Goal: Task Accomplishment & Management: Complete application form

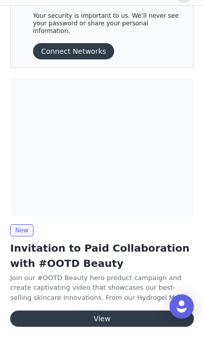
scroll to position [46, 0]
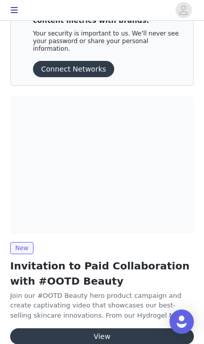
click at [126, 328] on button "View" at bounding box center [102, 336] width 184 height 16
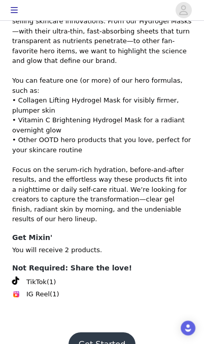
scroll to position [142, 0]
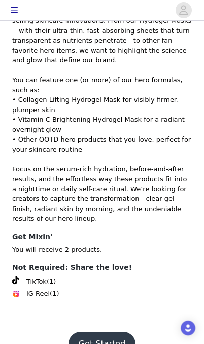
click at [118, 332] on button "Get Started" at bounding box center [101, 344] width 67 height 24
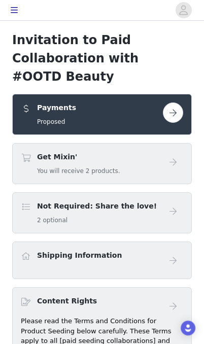
click at [174, 102] on button "button" at bounding box center [173, 112] width 20 height 20
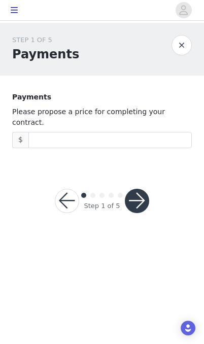
click at [91, 132] on input at bounding box center [110, 139] width 162 height 15
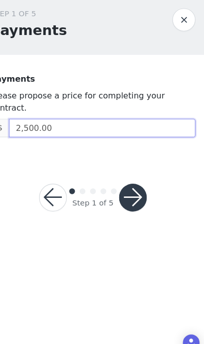
type input "2,500"
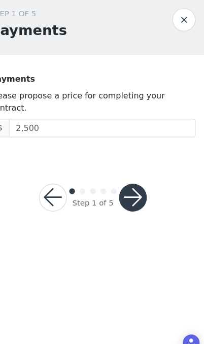
click at [125, 189] on button "button" at bounding box center [137, 201] width 24 height 24
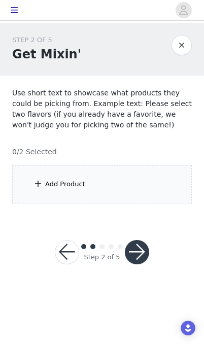
click at [80, 183] on div "Add Product" at bounding box center [65, 184] width 40 height 10
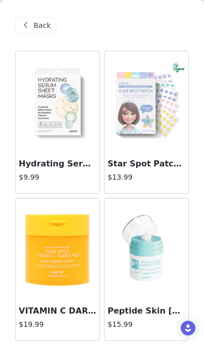
click at [56, 153] on div "Hydrating Serum Sheet Mask Starter Kit (5pcs) $9.99" at bounding box center [58, 173] width 84 height 41
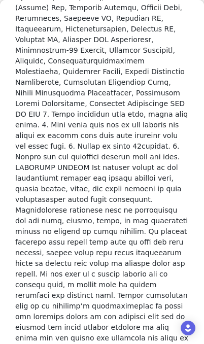
scroll to position [783, 0]
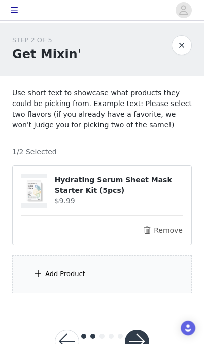
click at [131, 279] on div "Add Product" at bounding box center [102, 274] width 180 height 38
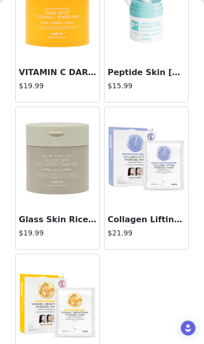
scroll to position [236, 0]
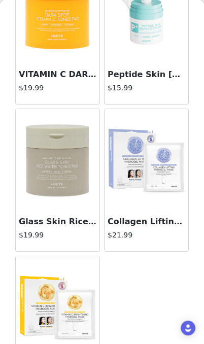
click at [68, 183] on img at bounding box center [58, 160] width 84 height 84
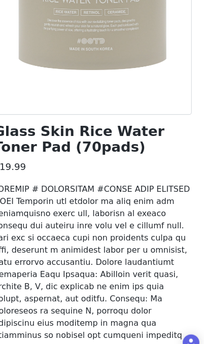
scroll to position [150, 0]
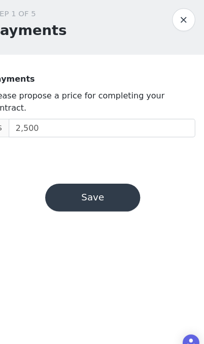
click at [105, 189] on button "Save" at bounding box center [101, 201] width 83 height 24
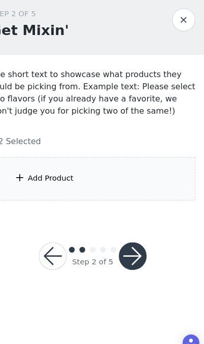
click at [100, 165] on div "Add Product" at bounding box center [102, 184] width 180 height 38
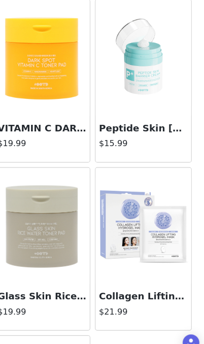
scroll to position [182, 0]
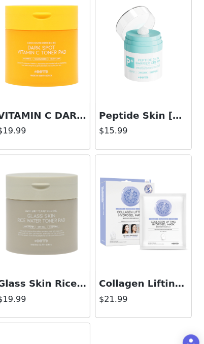
click at [139, 200] on img at bounding box center [146, 215] width 84 height 84
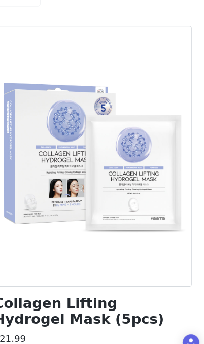
scroll to position [0, 0]
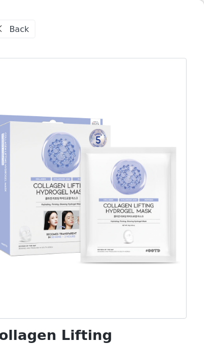
click at [33, 22] on span "Back" at bounding box center [41, 25] width 17 height 11
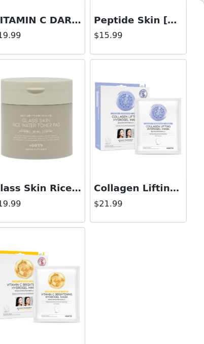
scroll to position [293, 0]
click at [144, 162] on h3 "Collagen Lifting Hydrogel Mask (5pcs)" at bounding box center [147, 165] width 78 height 12
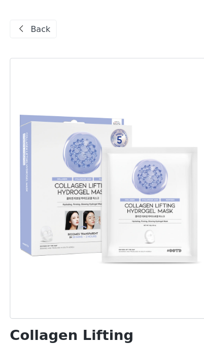
scroll to position [0, 0]
click at [33, 28] on span "Back" at bounding box center [41, 25] width 17 height 11
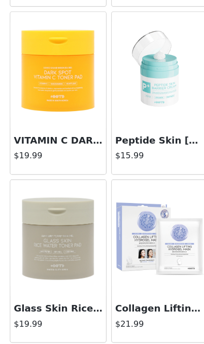
scroll to position [188, 0]
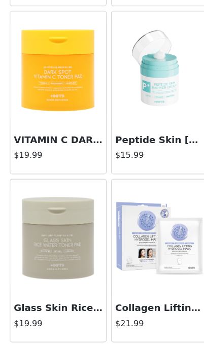
click at [45, 214] on img at bounding box center [58, 208] width 84 height 84
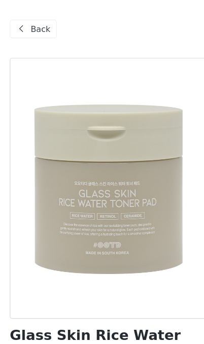
scroll to position [0, 0]
click at [33, 25] on span "Back" at bounding box center [41, 25] width 17 height 11
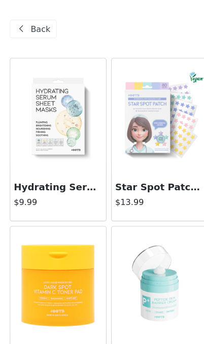
click at [45, 115] on img at bounding box center [58, 102] width 84 height 84
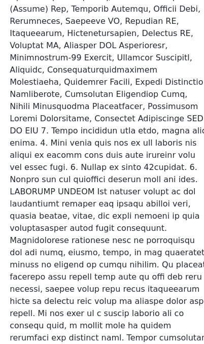
scroll to position [783, 0]
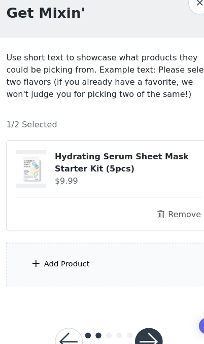
click at [45, 269] on div "Add Product" at bounding box center [65, 274] width 40 height 10
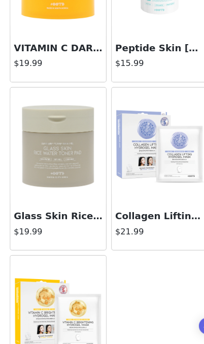
scroll to position [229, 0]
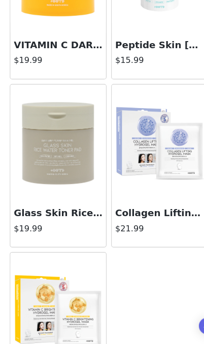
click at [33, 149] on img at bounding box center [58, 168] width 84 height 84
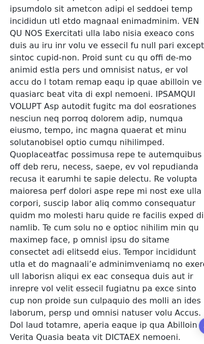
scroll to position [517, 0]
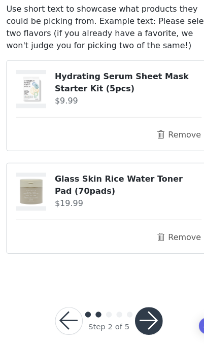
scroll to position [58, 0]
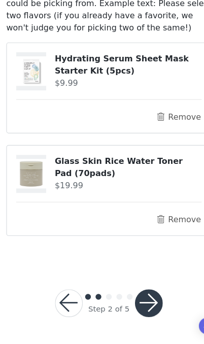
click at [131, 296] on button "button" at bounding box center [137, 308] width 24 height 24
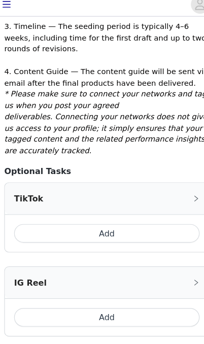
scroll to position [382, 0]
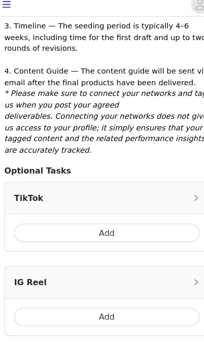
click at [140, 202] on button "Add" at bounding box center [102, 210] width 162 height 16
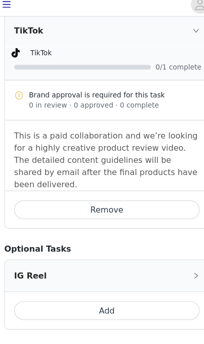
scroll to position [561, 0]
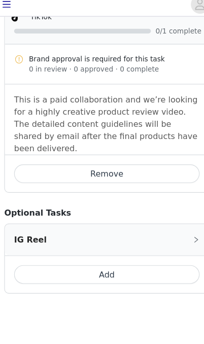
click at [114, 238] on button "Add" at bounding box center [102, 246] width 162 height 16
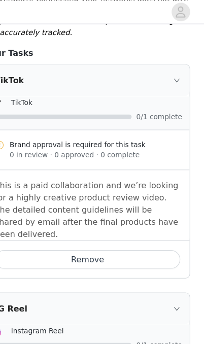
scroll to position [492, 0]
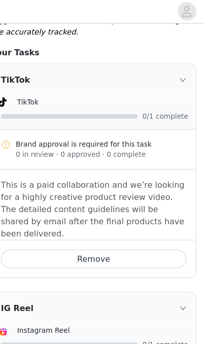
click at [177, 67] on icon "icon: right" at bounding box center [180, 70] width 6 height 6
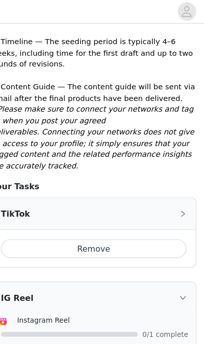
scroll to position [357, 0]
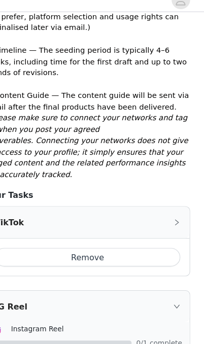
click at [158, 191] on div "TikTok" at bounding box center [102, 204] width 179 height 27
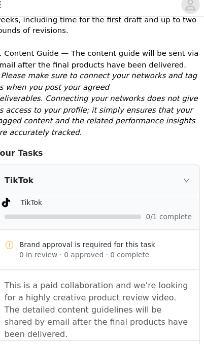
scroll to position [403, 0]
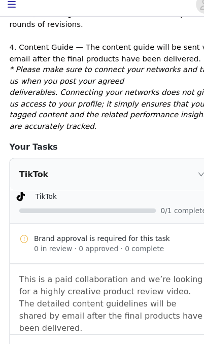
click at [129, 220] on div "0 in review · 0 approved · 0 complete" at bounding box center [109, 224] width 150 height 9
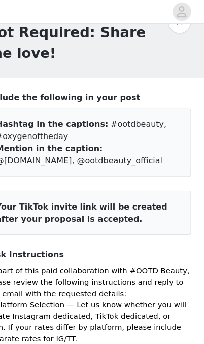
scroll to position [15, 0]
